Goal: Complete application form: Complete application form

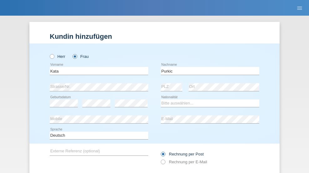
type input "Purkic"
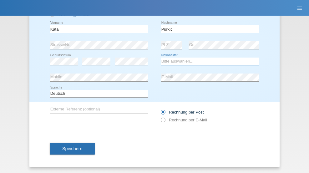
select select "HR"
select select "C"
select select "17"
select select "08"
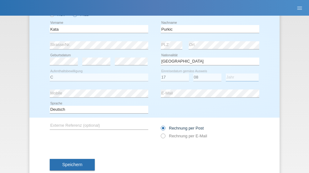
select select "2021"
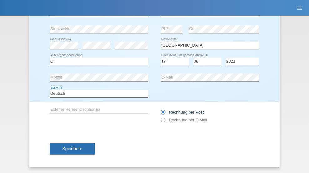
select select "en"
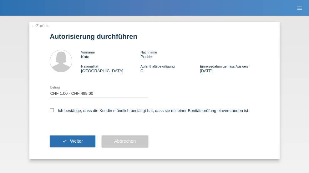
select select "1"
checkbox input "true"
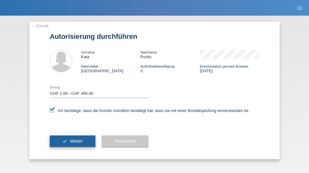
click at [73, 141] on span "Weiter" at bounding box center [76, 140] width 13 height 5
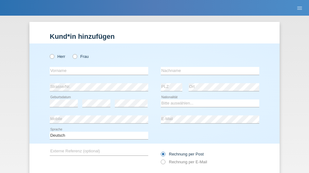
radio input "true"
click at [97, 67] on input "text" at bounding box center [99, 71] width 98 height 8
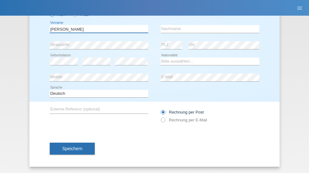
type input "David"
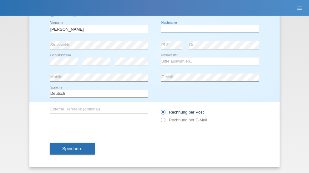
click at [208, 29] on input "text" at bounding box center [210, 29] width 98 height 8
type input "Amaral"
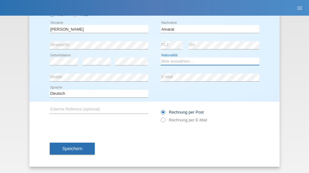
select select "PT"
select select "C"
select select "06"
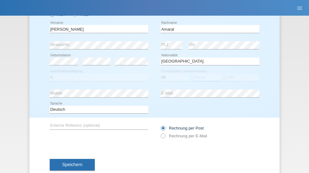
select select "07"
select select "2019"
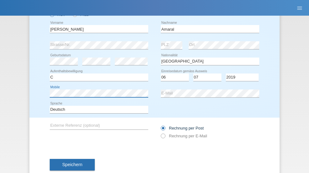
scroll to position [58, 0]
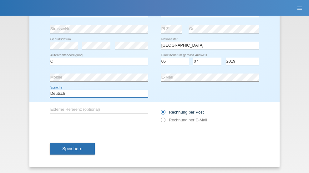
select select "en"
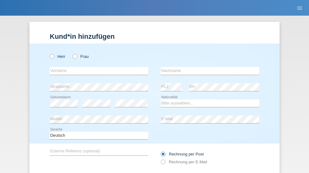
radio input "true"
click at [97, 67] on input "text" at bounding box center [99, 71] width 98 height 8
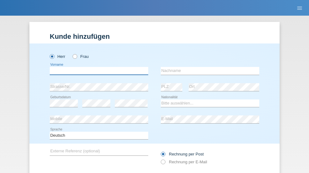
scroll to position [42, 0]
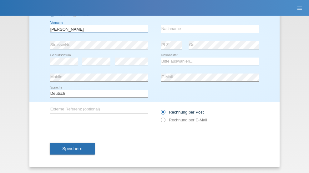
type input "tim"
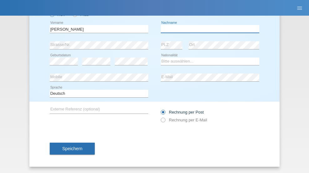
click at [208, 29] on input "text" at bounding box center [210, 29] width 98 height 8
type input "Krüger"
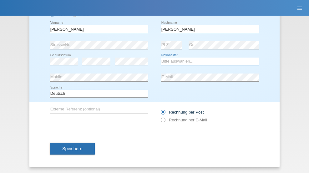
select select "DE"
select select "C"
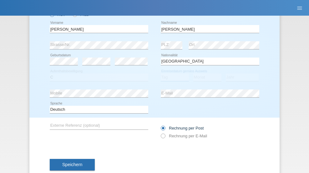
select select "05"
select select "04"
select select "2021"
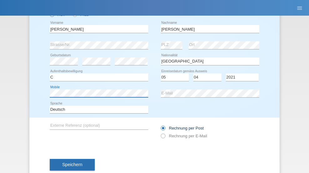
scroll to position [58, 0]
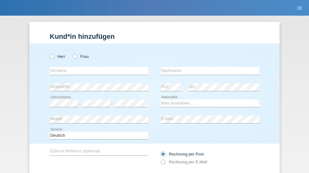
radio input "true"
click at [97, 67] on input "text" at bounding box center [99, 71] width 98 height 8
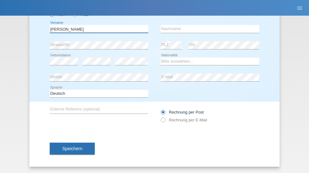
type input "Schumacher"
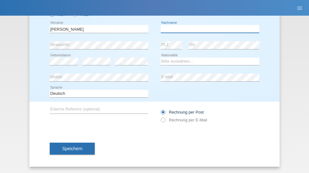
click at [208, 29] on input "text" at bounding box center [210, 29] width 98 height 8
type input "Christian"
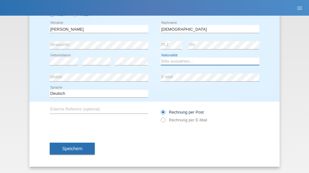
select select "CH"
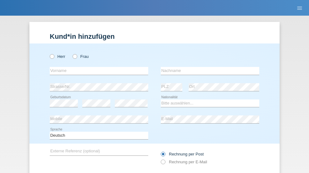
radio input "true"
click at [97, 67] on input "text" at bounding box center [99, 71] width 98 height 8
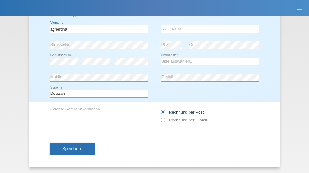
type input "agnertina"
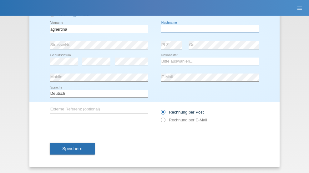
click at [208, 29] on input "text" at bounding box center [210, 29] width 98 height 8
type input "noshaj"
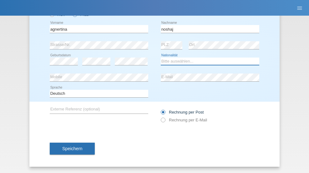
select select "NL"
select select "C"
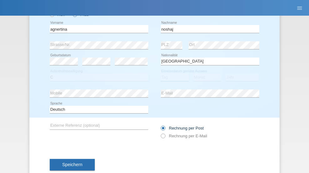
select select "01"
select select "08"
select select "2021"
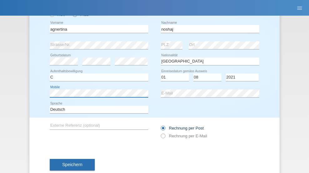
scroll to position [58, 0]
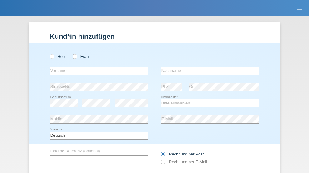
radio input "true"
click at [97, 67] on input "text" at bounding box center [99, 71] width 98 height 8
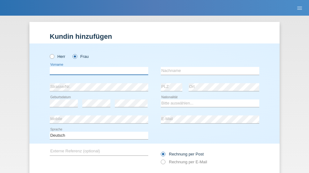
scroll to position [42, 0]
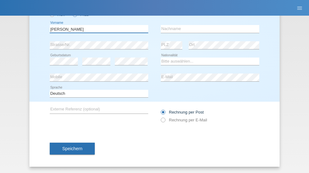
type input "[PERSON_NAME]"
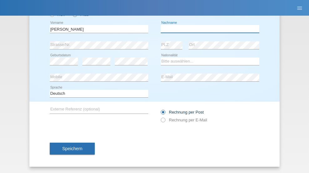
click at [208, 29] on input "text" at bounding box center [210, 29] width 98 height 8
type input "Pinzo"
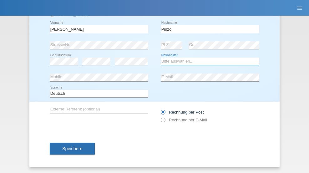
select select "CH"
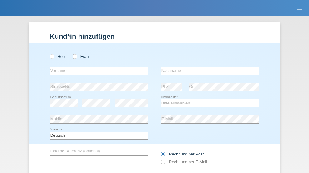
radio input "true"
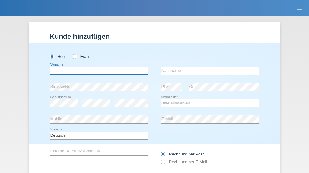
click at [97, 67] on input "text" at bounding box center [99, 71] width 98 height 8
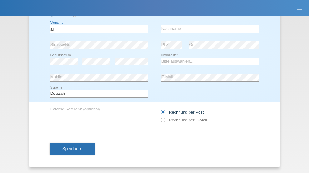
type input "ali"
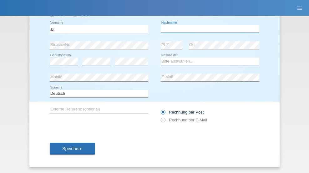
click at [208, 29] on input "text" at bounding box center [210, 29] width 98 height 8
type input "Amini"
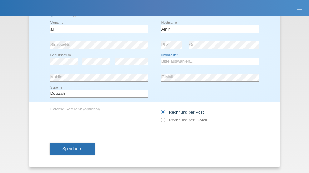
select select "AF"
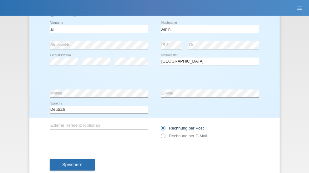
select select "C"
select select "18"
select select "08"
select select "2015"
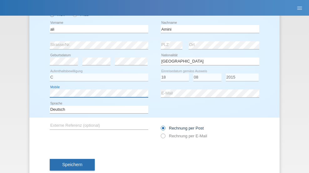
scroll to position [58, 0]
